Goal: Task Accomplishment & Management: Use online tool/utility

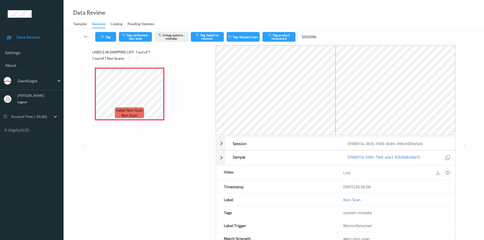
click at [448, 174] on icon at bounding box center [447, 172] width 5 height 5
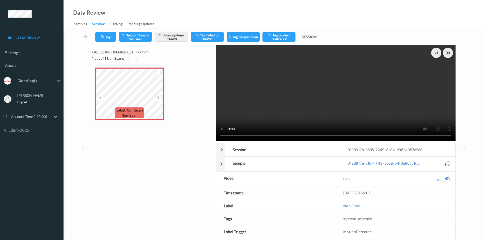
click at [159, 99] on icon at bounding box center [158, 98] width 4 height 5
click at [160, 96] on icon at bounding box center [158, 98] width 4 height 5
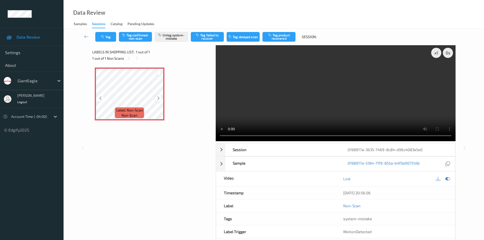
click at [159, 98] on icon at bounding box center [158, 98] width 4 height 5
